Goal: Transaction & Acquisition: Subscribe to service/newsletter

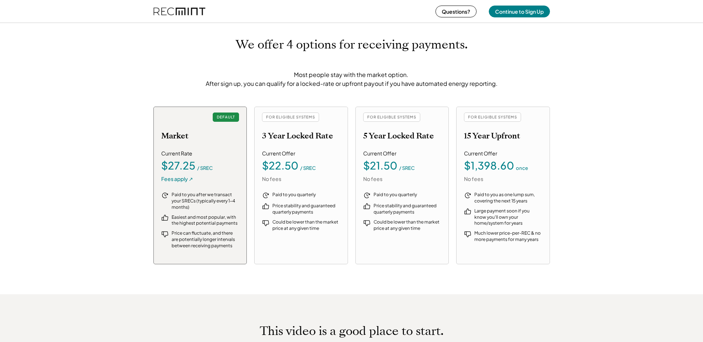
scroll to position [778, 0]
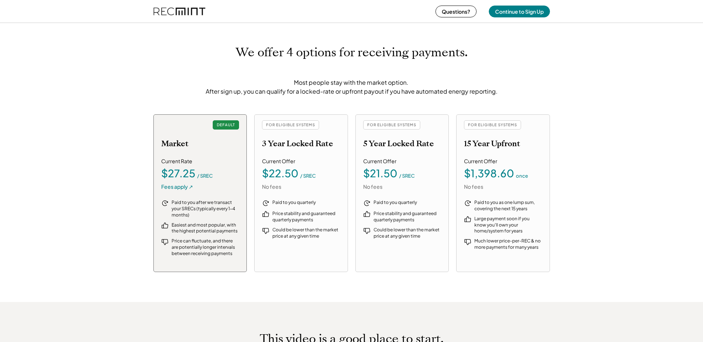
click at [299, 167] on div "Current Offer $22.50 / SREC No fees" at bounding box center [301, 174] width 78 height 33
click at [285, 124] on div "FOR ELIGIBLE SYSTEMS" at bounding box center [290, 124] width 57 height 9
click at [210, 142] on div "DEFAULT Market" at bounding box center [200, 134] width 78 height 28
click at [290, 129] on div "FOR ELIGIBLE SYSTEMS" at bounding box center [290, 124] width 57 height 9
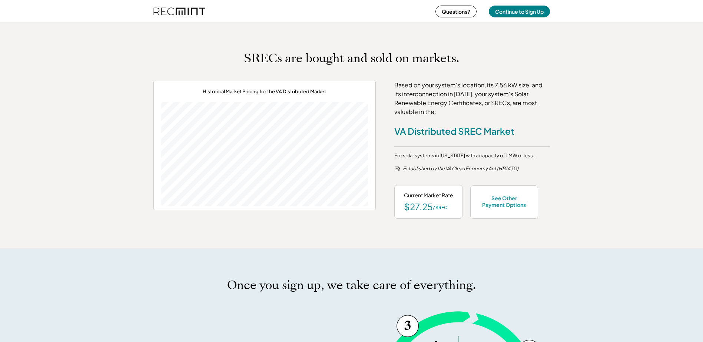
scroll to position [255, 0]
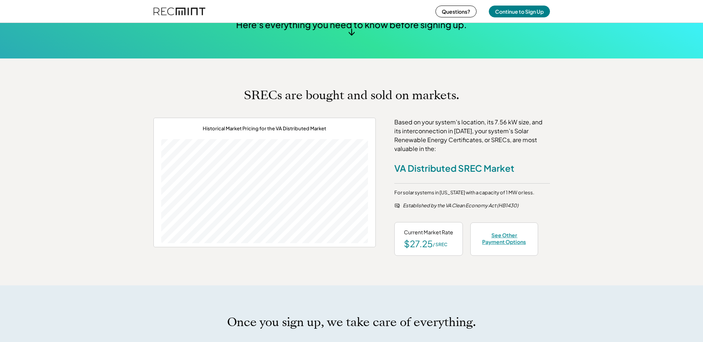
click at [503, 241] on div "See Other Payment Options" at bounding box center [504, 238] width 49 height 13
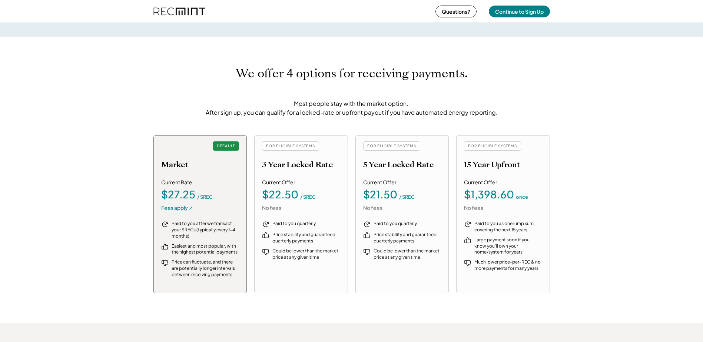
scroll to position [794, 0]
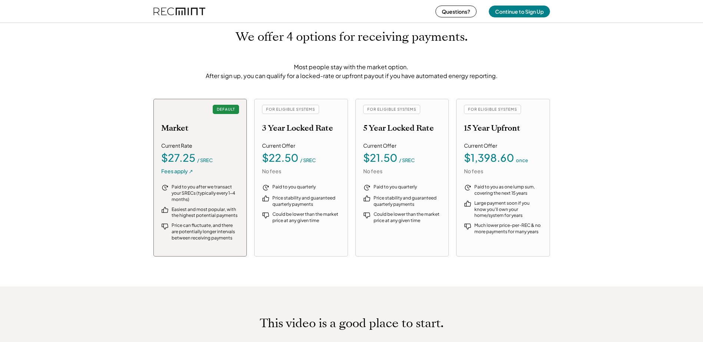
click at [304, 152] on div "Current Offer $22.50 / SREC No fees" at bounding box center [301, 158] width 78 height 33
click at [308, 161] on div "/ SREC" at bounding box center [308, 160] width 16 height 5
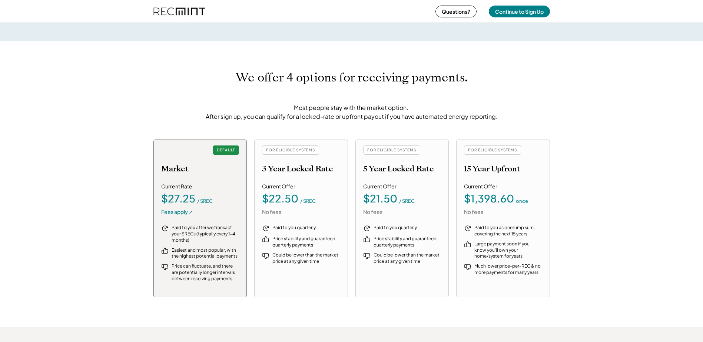
scroll to position [766, 0]
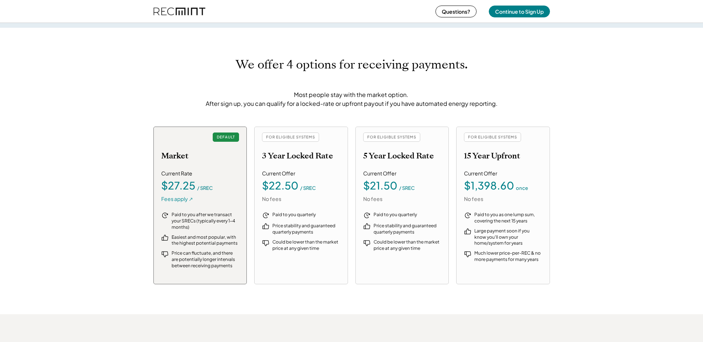
click at [182, 200] on div "Fees apply ↗" at bounding box center [177, 199] width 32 height 7
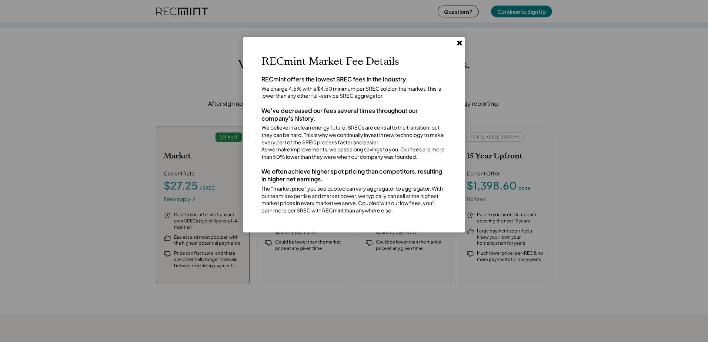
click at [559, 91] on div at bounding box center [354, 171] width 708 height 342
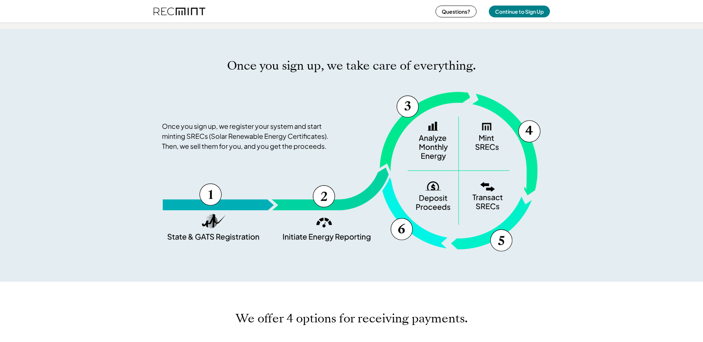
scroll to position [284, 0]
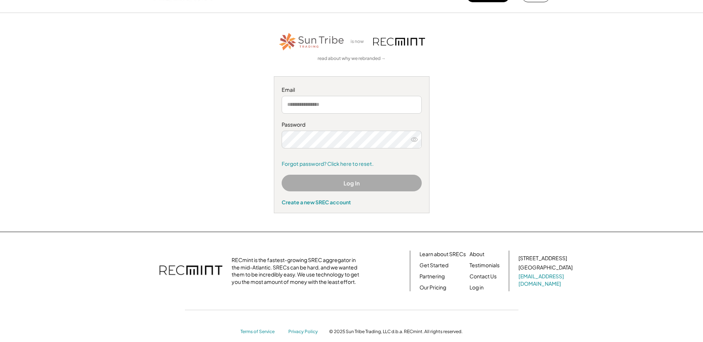
scroll to position [32, 0]
